Goal: Information Seeking & Learning: Learn about a topic

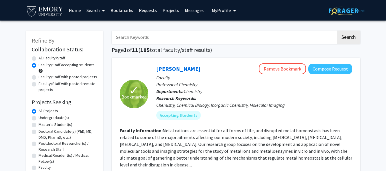
click at [39, 119] on label "Undergraduate(s)" at bounding box center [54, 118] width 30 height 6
click at [39, 119] on input "Undergraduate(s)" at bounding box center [41, 117] width 4 height 4
radio input "true"
click at [39, 109] on label "All Projects" at bounding box center [48, 111] width 19 height 6
click at [39, 109] on input "All Projects" at bounding box center [41, 110] width 4 height 4
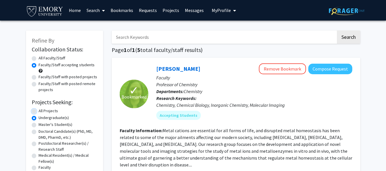
radio input "true"
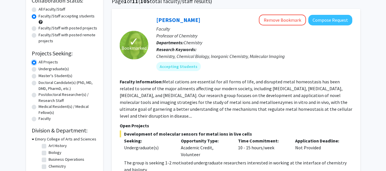
scroll to position [1, 0]
click at [49, 159] on label "Biology" at bounding box center [55, 159] width 13 height 6
click at [49, 159] on input "Biology" at bounding box center [51, 158] width 4 height 4
checkbox input "true"
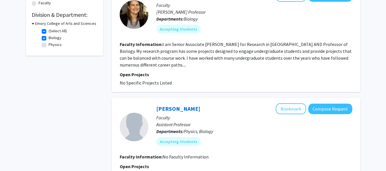
scroll to position [151, 0]
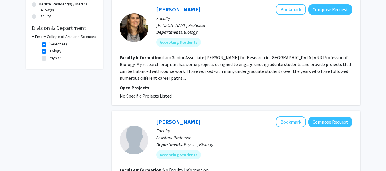
click at [49, 59] on label "Physics" at bounding box center [55, 58] width 13 height 6
click at [49, 59] on input "Physics" at bounding box center [51, 57] width 4 height 4
checkbox input "true"
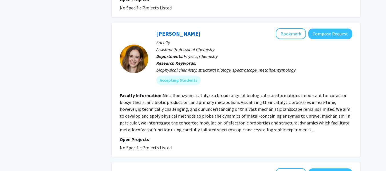
scroll to position [182, 0]
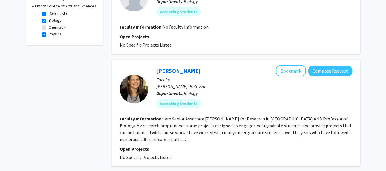
click at [49, 15] on label "(Select All)" at bounding box center [58, 14] width 18 height 6
click at [49, 14] on input "(Select All)" at bounding box center [51, 13] width 4 height 4
checkbox input "false"
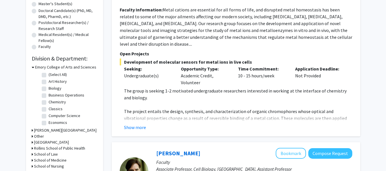
scroll to position [98, 0]
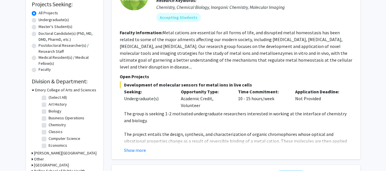
click at [43, 17] on label "Undergraduate(s)" at bounding box center [54, 20] width 30 height 6
click at [42, 17] on input "Undergraduate(s)" at bounding box center [41, 19] width 4 height 4
radio input "true"
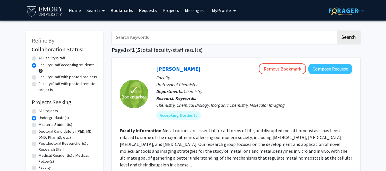
click at [39, 110] on label "All Projects" at bounding box center [48, 111] width 19 height 6
click at [39, 110] on input "All Projects" at bounding box center [41, 110] width 4 height 4
radio input "true"
click at [128, 11] on link "Bookmarks" at bounding box center [122, 10] width 28 height 20
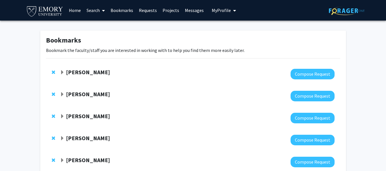
click at [67, 71] on strong "JIaying Lu" at bounding box center [88, 72] width 44 height 7
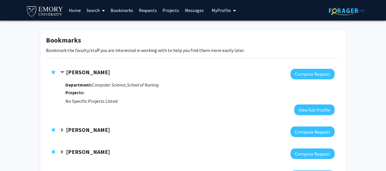
click at [67, 72] on strong "JIaying Lu" at bounding box center [88, 72] width 44 height 7
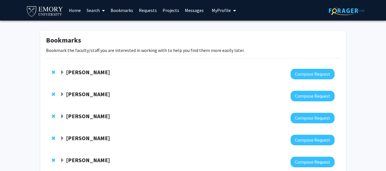
scroll to position [346, 0]
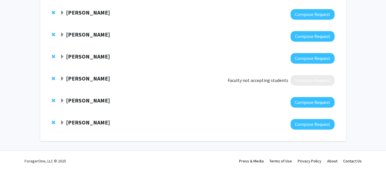
click at [79, 79] on strong "Kathryn Oliver" at bounding box center [88, 78] width 44 height 7
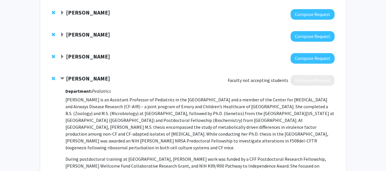
click at [101, 93] on icon "Pediatrics" at bounding box center [101, 91] width 19 height 6
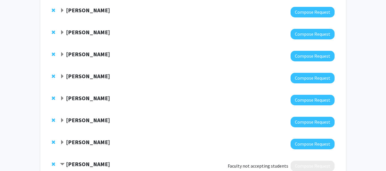
scroll to position [257, 0]
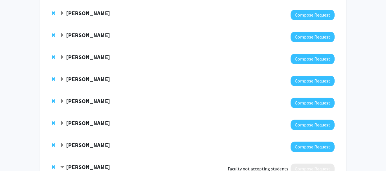
click at [79, 145] on strong "Kaveeta Kaw" at bounding box center [88, 144] width 44 height 7
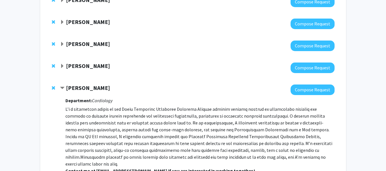
scroll to position [317, 0]
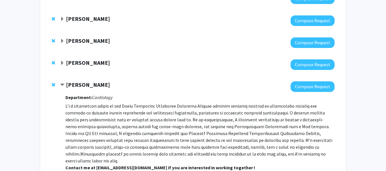
click at [87, 63] on strong "Huw Davies" at bounding box center [88, 62] width 44 height 7
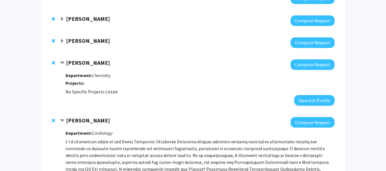
click at [77, 43] on strong "Andrea Lopez-Cepero" at bounding box center [88, 40] width 44 height 7
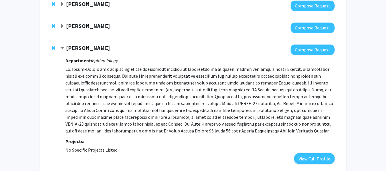
scroll to position [314, 0]
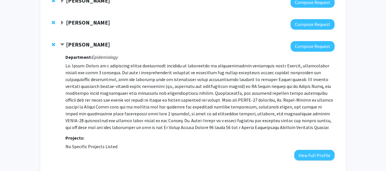
click at [93, 23] on strong "Hillary Rodman" at bounding box center [88, 22] width 44 height 7
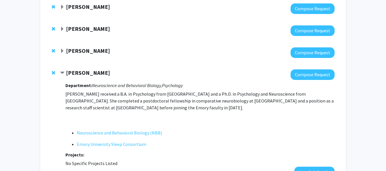
scroll to position [257, 0]
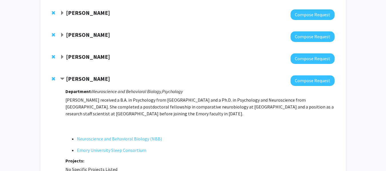
click at [81, 60] on strong "[PERSON_NAME]" at bounding box center [88, 56] width 44 height 7
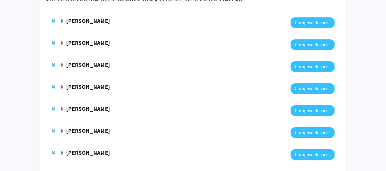
scroll to position [51, 0]
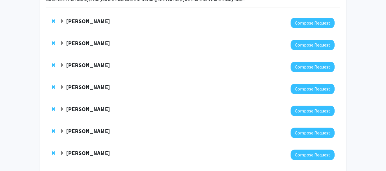
click at [91, 66] on strong "Charles Bou-Nader" at bounding box center [88, 64] width 44 height 7
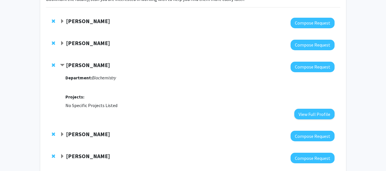
click at [91, 66] on strong "Charles Bou-Nader" at bounding box center [88, 64] width 44 height 7
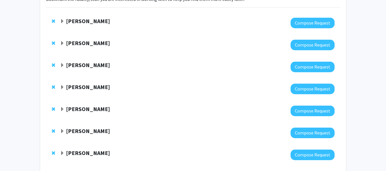
click at [86, 89] on strong "[PERSON_NAME]" at bounding box center [88, 86] width 44 height 7
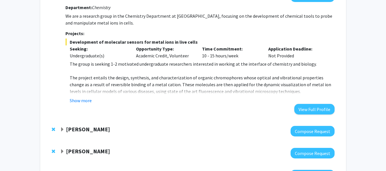
scroll to position [118, 0]
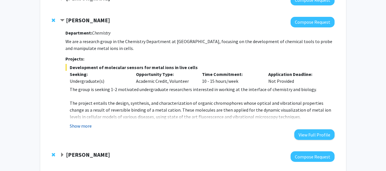
click at [83, 125] on button "Show more" at bounding box center [81, 126] width 22 height 7
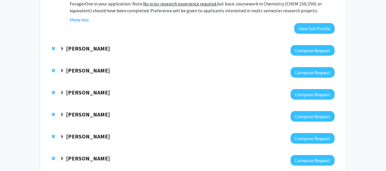
scroll to position [286, 0]
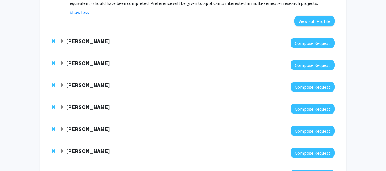
click at [74, 65] on strong "[PERSON_NAME]" at bounding box center [88, 62] width 44 height 7
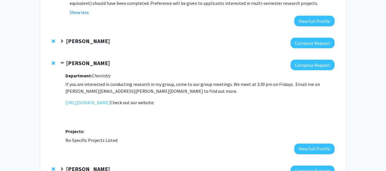
click at [74, 65] on strong "[PERSON_NAME]" at bounding box center [88, 62] width 44 height 7
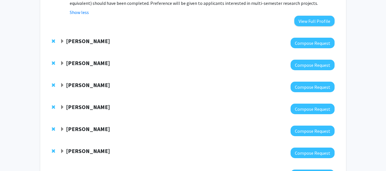
click at [80, 40] on strong "Leah Anderson Roesch" at bounding box center [88, 40] width 44 height 7
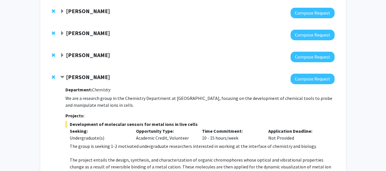
scroll to position [0, 0]
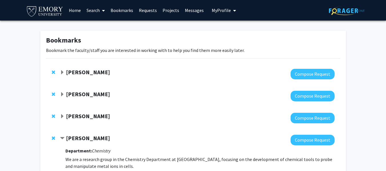
click at [107, 115] on strong "Charles Bou-Nader" at bounding box center [88, 116] width 44 height 7
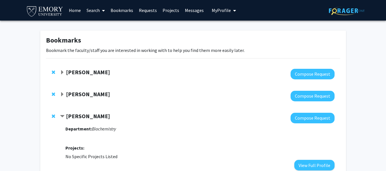
click at [88, 95] on strong "[PERSON_NAME]" at bounding box center [88, 94] width 44 height 7
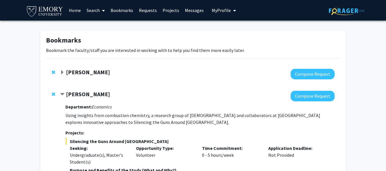
click at [71, 69] on strong "JIaying Lu" at bounding box center [88, 72] width 44 height 7
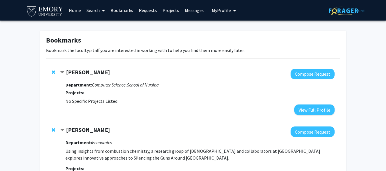
click at [71, 69] on strong "JIaying Lu" at bounding box center [88, 72] width 44 height 7
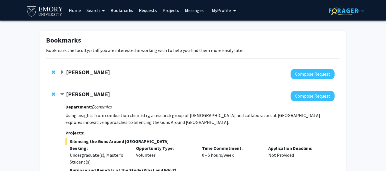
click at [76, 71] on strong "JIaying Lu" at bounding box center [88, 72] width 44 height 7
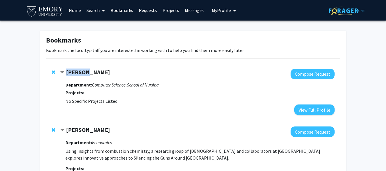
click at [76, 71] on strong "JIaying Lu" at bounding box center [88, 72] width 44 height 7
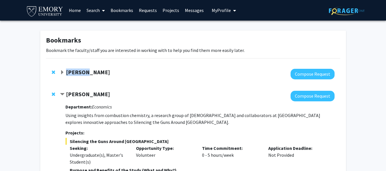
click at [76, 71] on strong "JIaying Lu" at bounding box center [88, 72] width 44 height 7
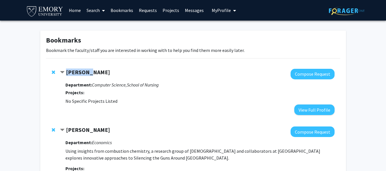
click at [76, 71] on strong "JIaying Lu" at bounding box center [88, 72] width 44 height 7
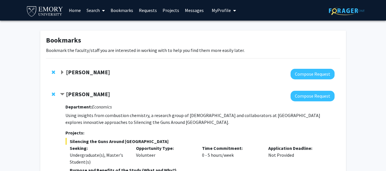
click at [92, 93] on strong "[PERSON_NAME]" at bounding box center [88, 94] width 44 height 7
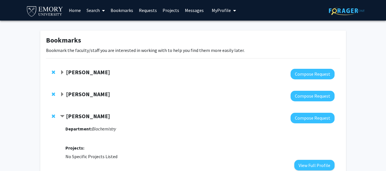
click at [92, 93] on strong "[PERSON_NAME]" at bounding box center [88, 94] width 44 height 7
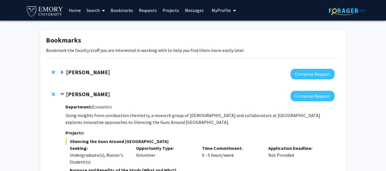
click at [90, 111] on div "Department: Economics Using insights from combustion chemistry, a research grou…" at bounding box center [199, 160] width 269 height 119
click at [98, 9] on link "Search" at bounding box center [96, 10] width 24 height 20
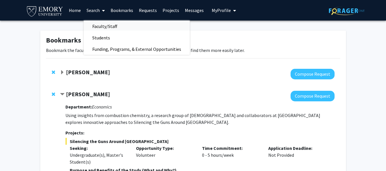
click at [109, 27] on span "Faculty/Staff" at bounding box center [105, 26] width 42 height 11
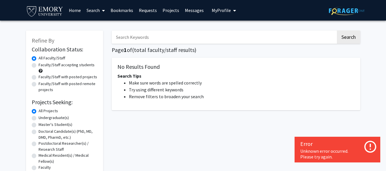
click at [55, 68] on label "Faculty/Staff accepting students" at bounding box center [67, 65] width 56 height 6
click at [42, 66] on input "Faculty/Staff accepting students" at bounding box center [41, 64] width 4 height 4
radio input "true"
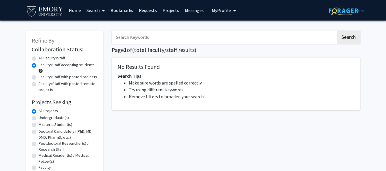
click at [61, 117] on label "Undergraduate(s)" at bounding box center [54, 118] width 30 height 6
click at [42, 117] on input "Undergraduate(s)" at bounding box center [41, 117] width 4 height 4
radio input "true"
click at [53, 114] on label "All Projects" at bounding box center [48, 111] width 19 height 6
click at [42, 112] on input "All Projects" at bounding box center [41, 110] width 4 height 4
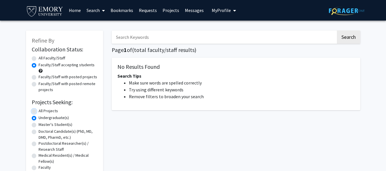
radio input "true"
click at [80, 76] on label "Faculty/Staff with posted projects" at bounding box center [68, 77] width 59 height 6
click at [42, 76] on input "Faculty/Staff with posted projects" at bounding box center [41, 76] width 4 height 4
radio input "true"
click at [73, 65] on label "Faculty/Staff accepting students" at bounding box center [67, 65] width 56 height 6
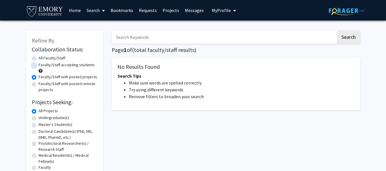
click at [42, 65] on input "Faculty/Staff accepting students" at bounding box center [41, 64] width 4 height 4
radio input "true"
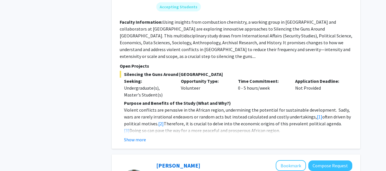
scroll to position [803, 0]
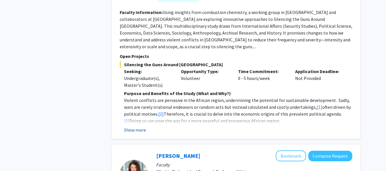
click at [135, 127] on button "Show more" at bounding box center [135, 130] width 22 height 7
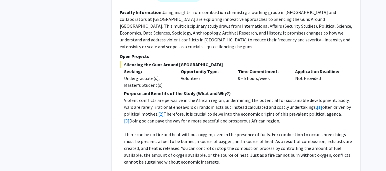
click at [135, 131] on p "There can be no fire and heat without oxygen, even in the presence of fuels. Fo…" at bounding box center [238, 148] width 228 height 34
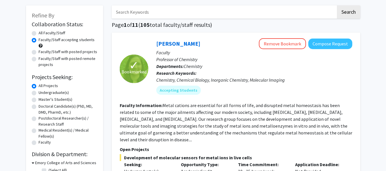
scroll to position [36, 0]
